Goal: Task Accomplishment & Management: Manage account settings

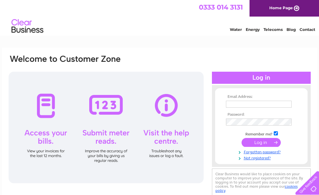
type input "[EMAIL_ADDRESS][DOMAIN_NAME]"
click at [250, 145] on input "submit" at bounding box center [261, 142] width 39 height 9
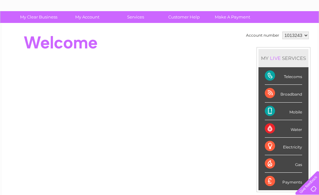
scroll to position [32, 0]
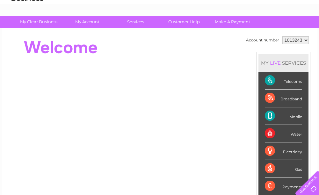
click at [267, 81] on div "Telecoms" at bounding box center [283, 81] width 37 height 18
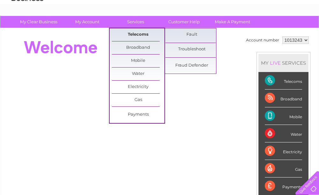
click at [130, 33] on link "Telecoms" at bounding box center [138, 34] width 53 height 13
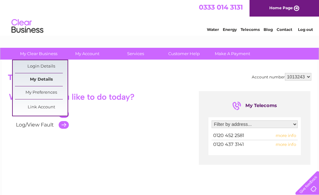
click at [33, 78] on link "My Details" at bounding box center [41, 79] width 53 height 13
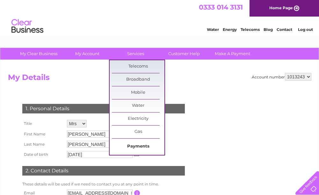
click at [133, 148] on link "Payments" at bounding box center [138, 146] width 53 height 13
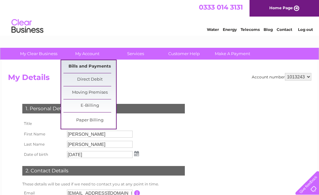
click at [78, 65] on link "Bills and Payments" at bounding box center [89, 66] width 53 height 13
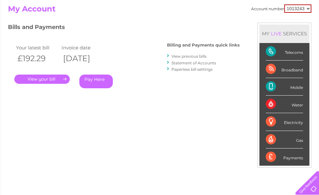
scroll to position [96, 0]
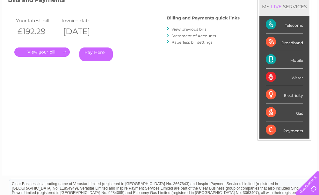
click at [44, 51] on link "." at bounding box center [41, 51] width 55 height 9
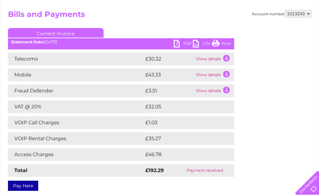
scroll to position [64, 0]
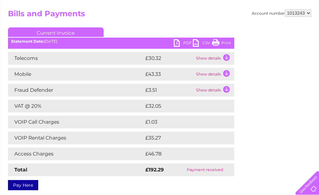
click at [227, 57] on td "Show details" at bounding box center [214, 58] width 40 height 13
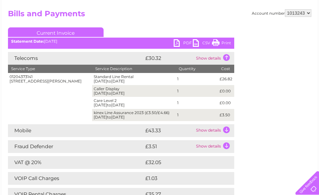
click at [226, 130] on td "Show details" at bounding box center [214, 130] width 40 height 13
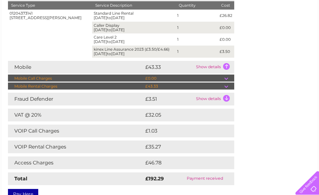
scroll to position [127, 0]
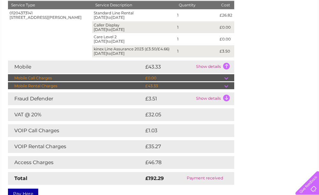
click at [225, 99] on td "Show details" at bounding box center [214, 98] width 40 height 13
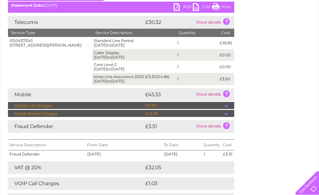
scroll to position [64, 0]
